Goal: Transaction & Acquisition: Subscribe to service/newsletter

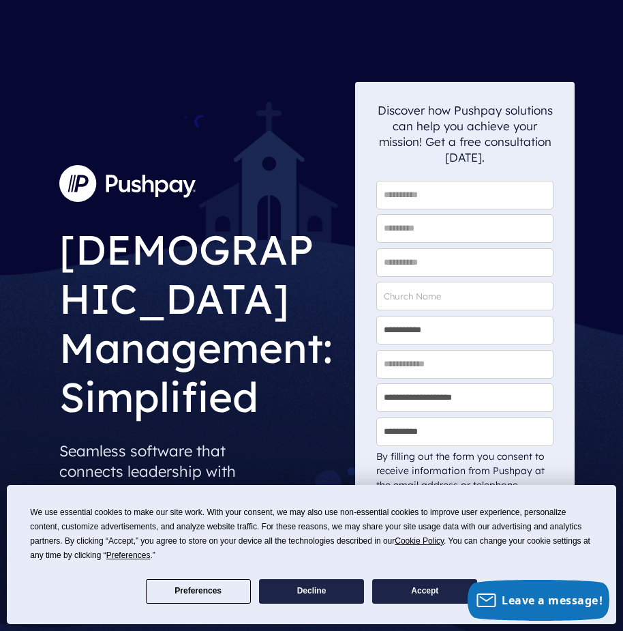
click at [477, 579] on button "Accept" at bounding box center [424, 591] width 105 height 25
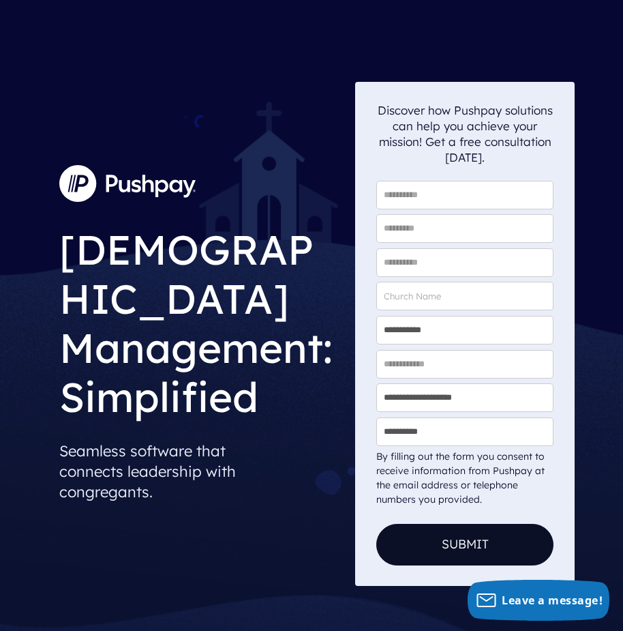
click at [106, 202] on img at bounding box center [127, 183] width 136 height 37
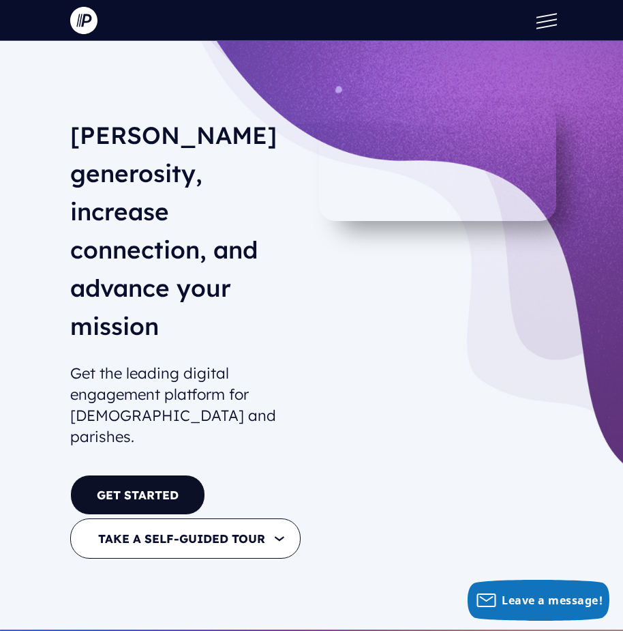
click at [543, 22] on span at bounding box center [547, 20] width 20 height 5
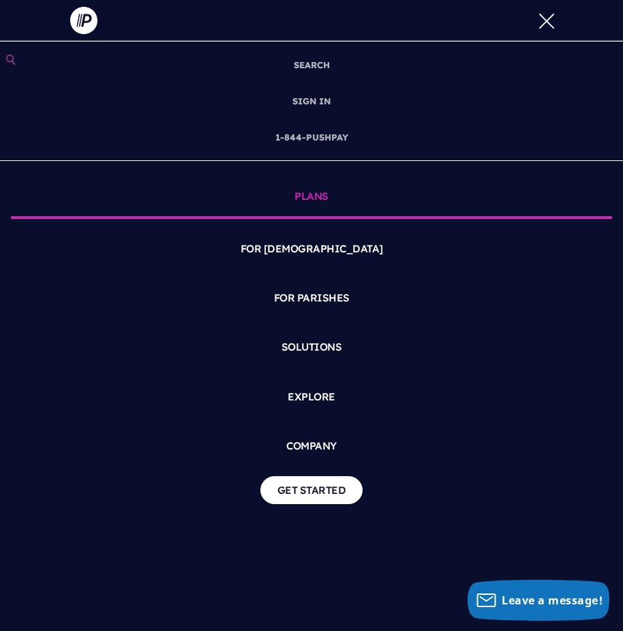
click at [325, 186] on link "PLANS" at bounding box center [312, 197] width 602 height 41
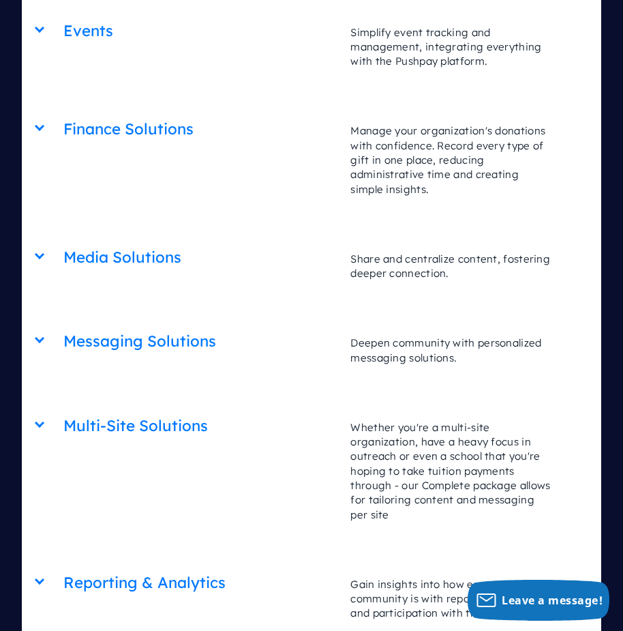
scroll to position [3478, 0]
